Goal: Task Accomplishment & Management: Use online tool/utility

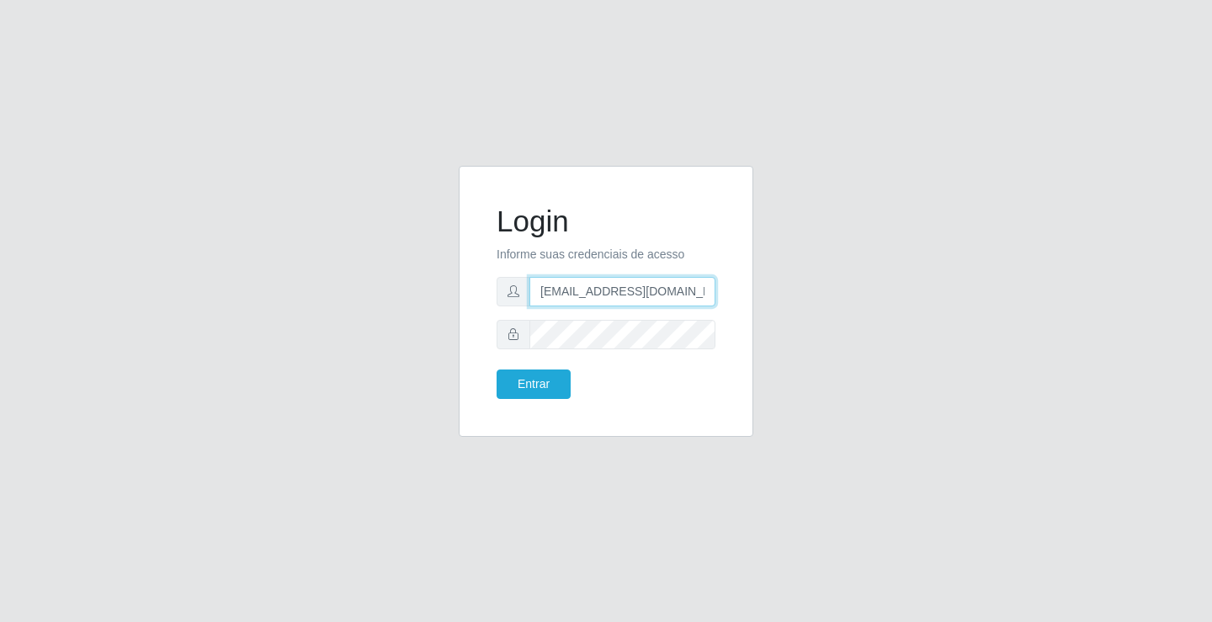
click at [714, 294] on input "[EMAIL_ADDRESS][DOMAIN_NAME]" at bounding box center [622, 291] width 186 height 29
type input "r"
click at [567, 295] on input "r" at bounding box center [622, 291] width 186 height 29
type input "[EMAIL_ADDRESS][DOMAIN_NAME]"
click at [497, 370] on button "Entrar" at bounding box center [534, 384] width 74 height 29
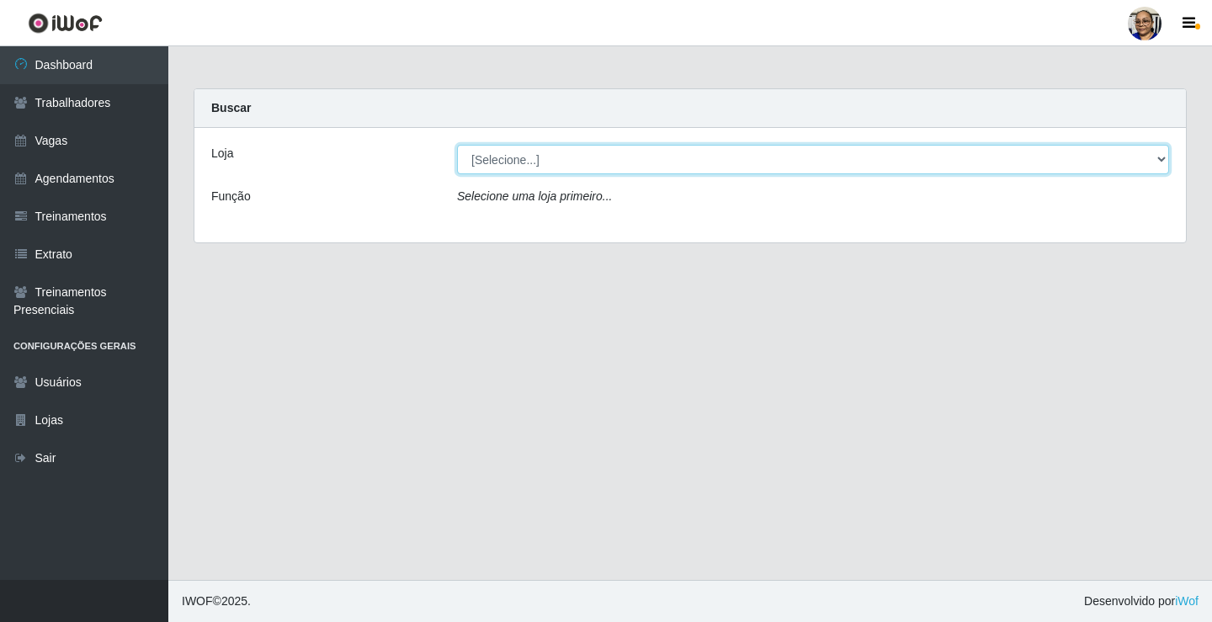
click at [1161, 162] on select "[Selecione...] Mercadinho [GEOGRAPHIC_DATA]" at bounding box center [813, 159] width 712 height 29
select select "345"
click at [457, 145] on select "[Selecione...] Mercadinho [GEOGRAPHIC_DATA]" at bounding box center [813, 159] width 712 height 29
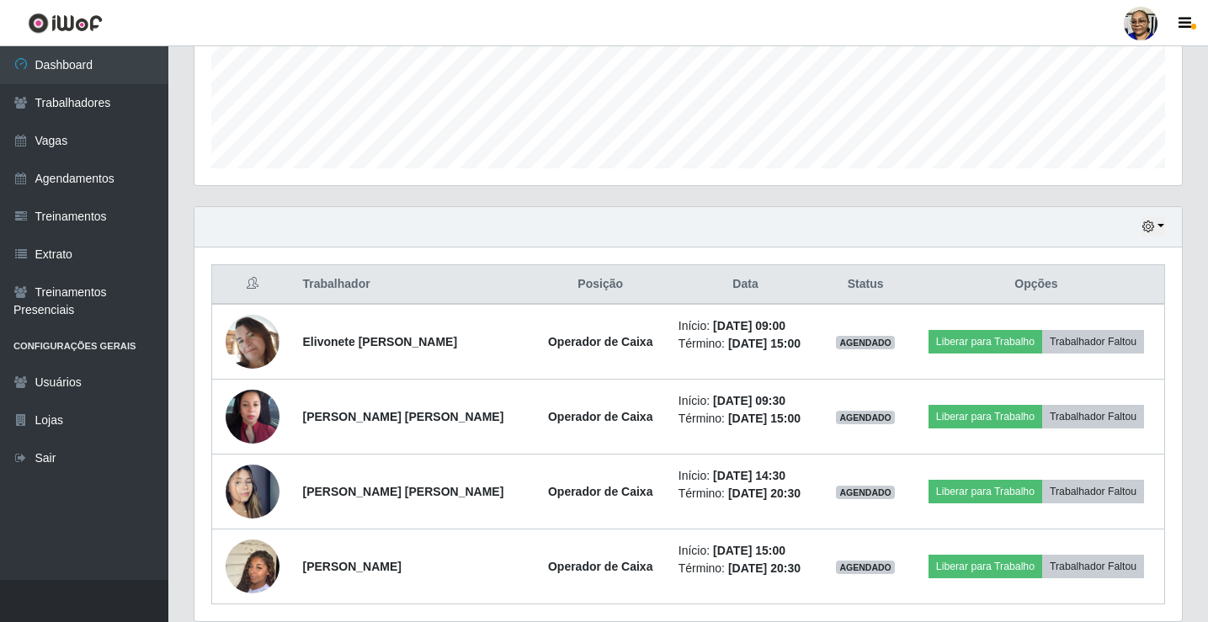
scroll to position [496, 0]
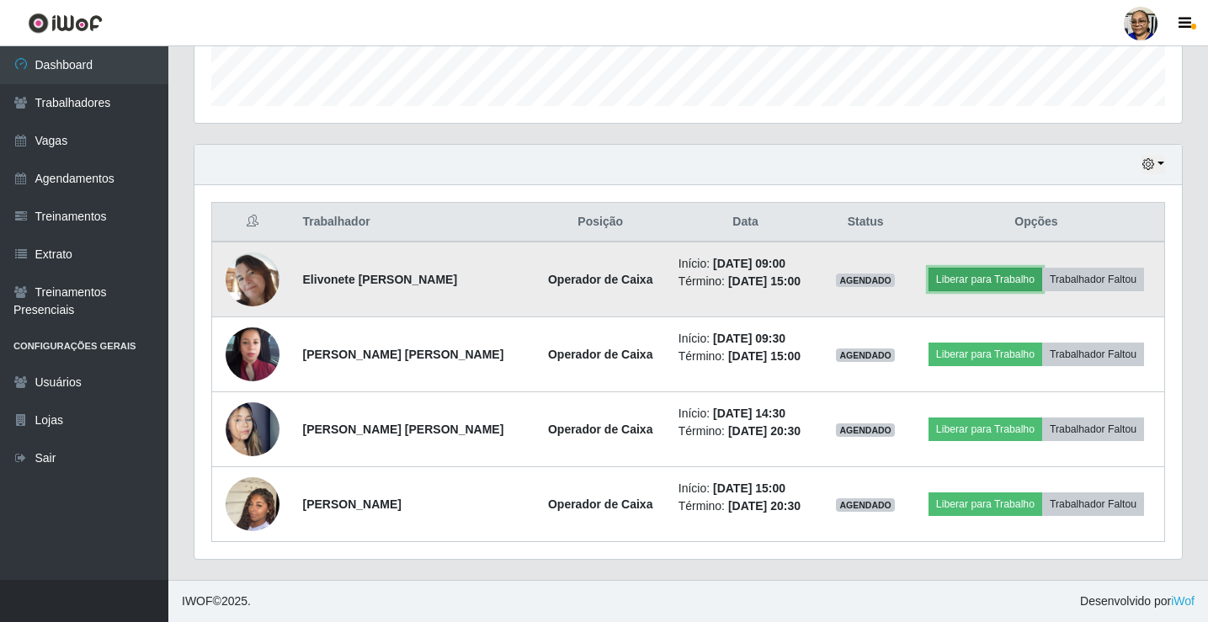
click at [997, 281] on button "Liberar para Trabalho" at bounding box center [985, 280] width 114 height 24
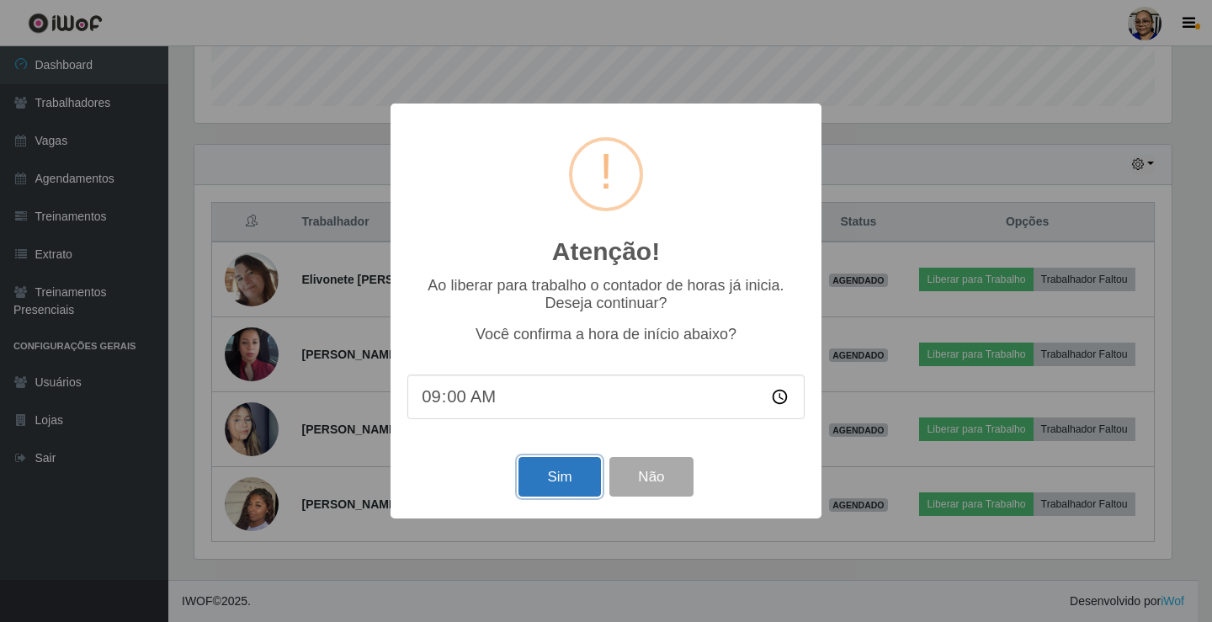
click at [582, 483] on button "Sim" at bounding box center [560, 477] width 82 height 40
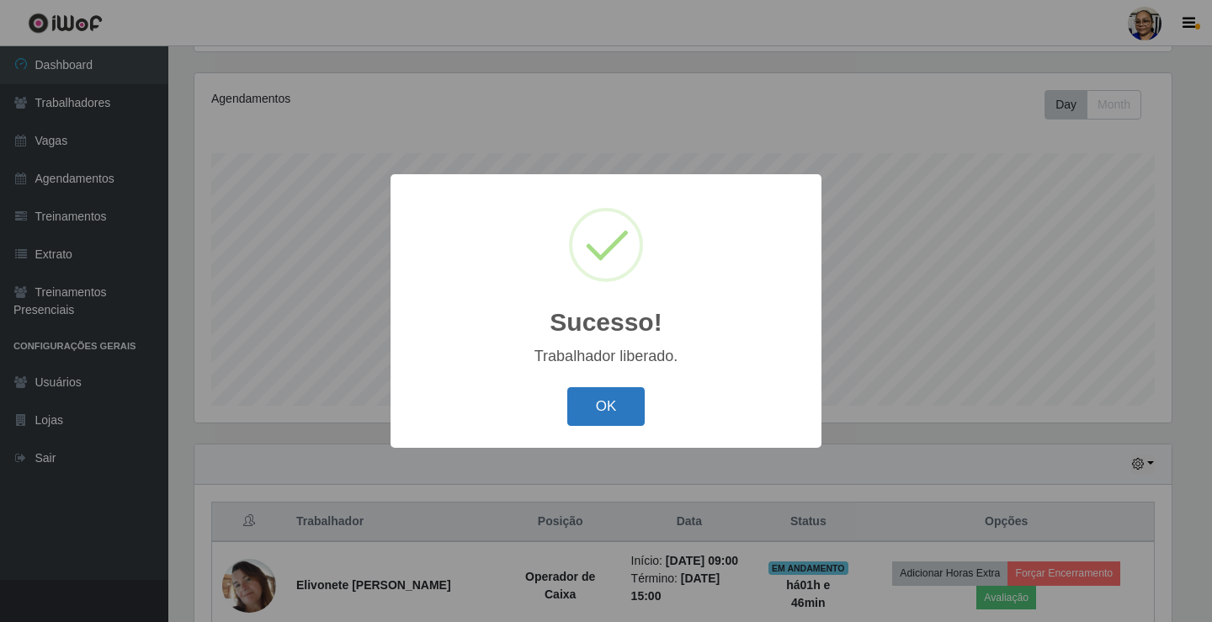
click at [613, 414] on button "OK" at bounding box center [606, 407] width 78 height 40
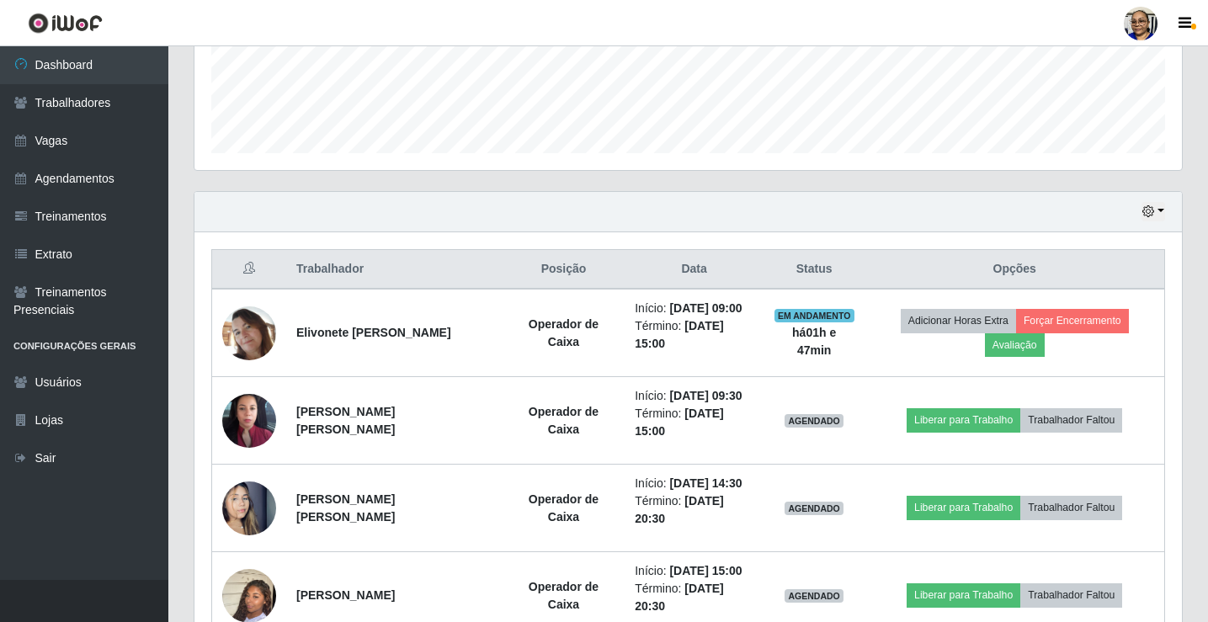
scroll to position [546, 0]
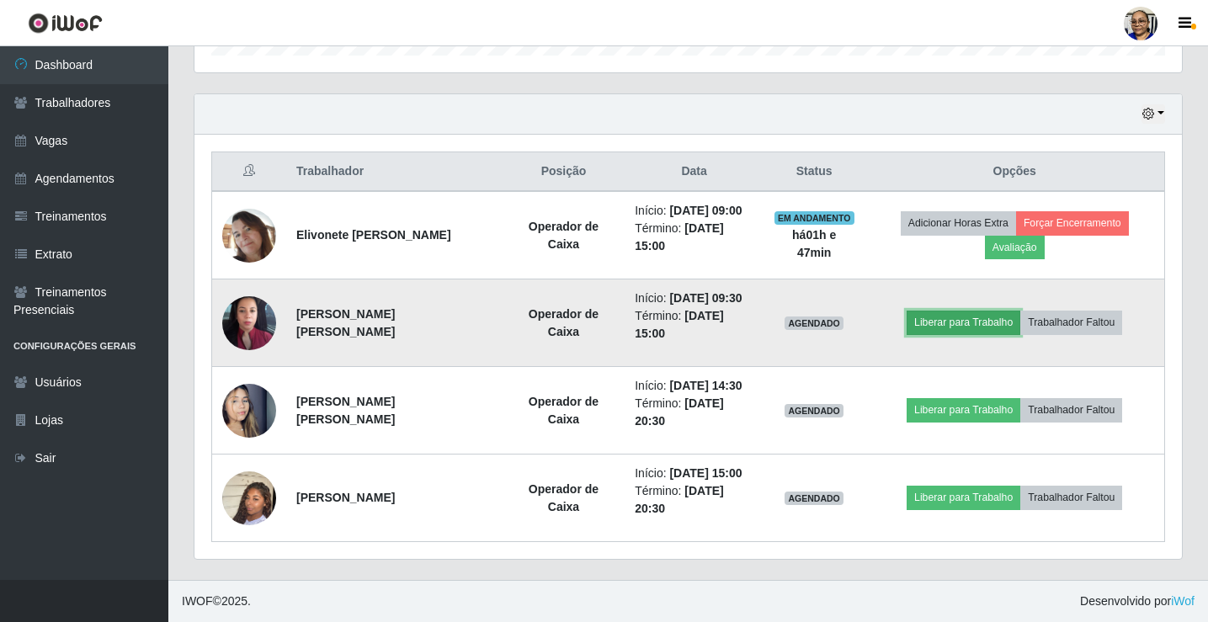
click at [974, 316] on button "Liberar para Trabalho" at bounding box center [964, 323] width 114 height 24
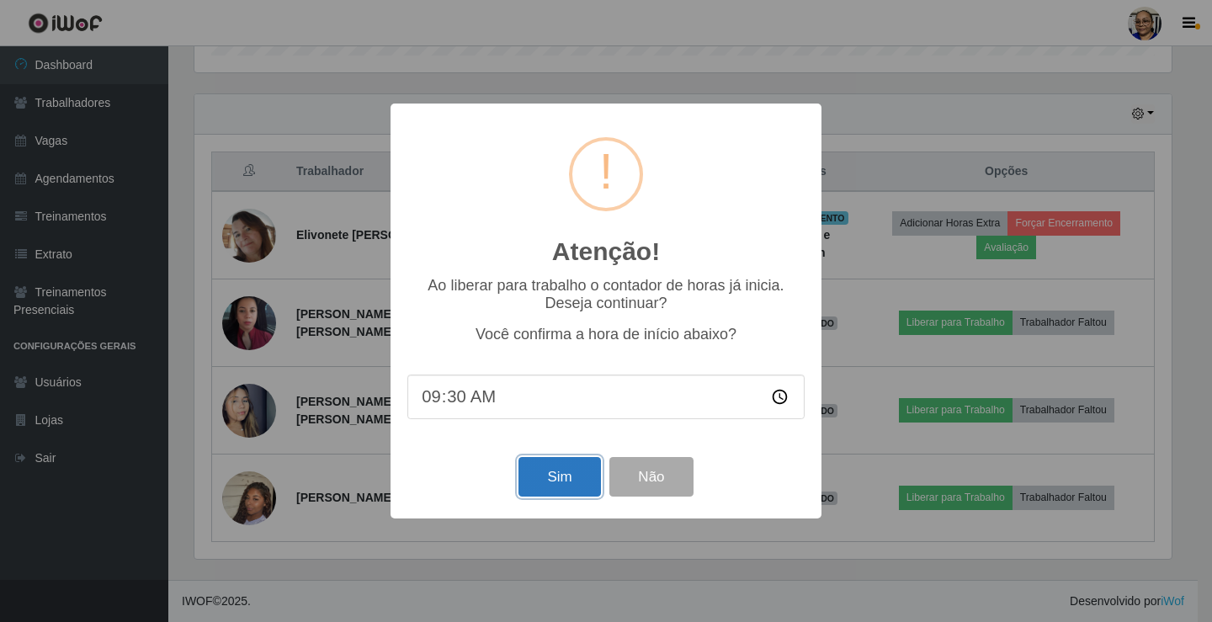
click at [539, 495] on button "Sim" at bounding box center [560, 477] width 82 height 40
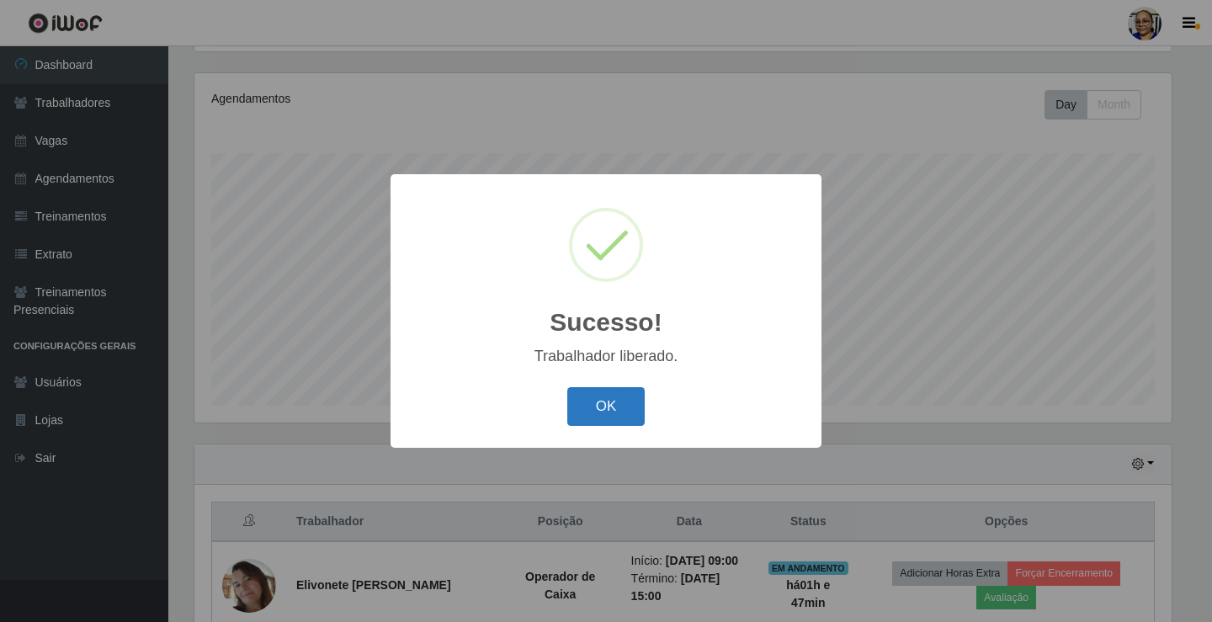
click at [625, 403] on button "OK" at bounding box center [606, 407] width 78 height 40
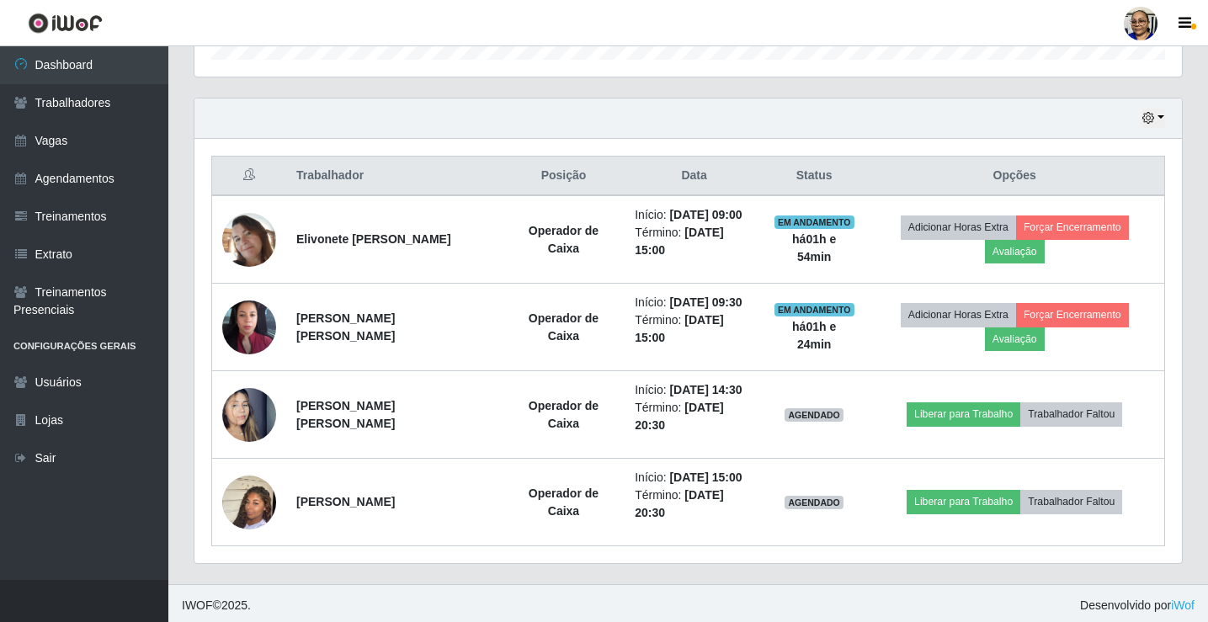
scroll to position [546, 0]
